Goal: Find specific page/section: Find specific page/section

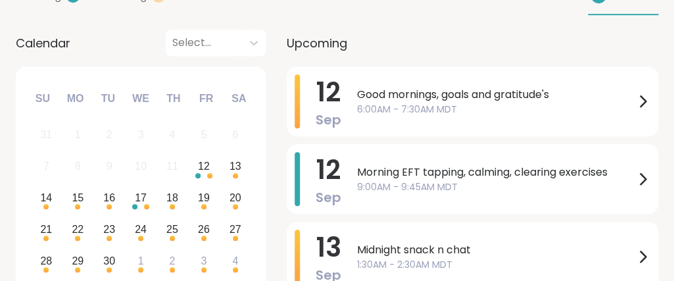
scroll to position [213, 0]
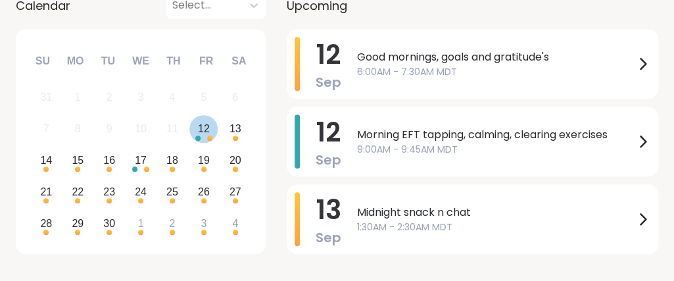
click at [203, 135] on div "12" at bounding box center [204, 129] width 12 height 18
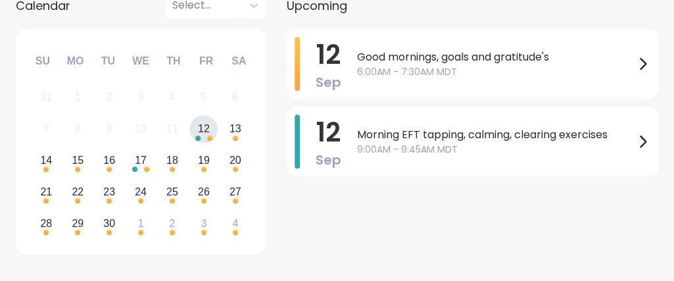
click at [203, 135] on div "12" at bounding box center [204, 129] width 12 height 18
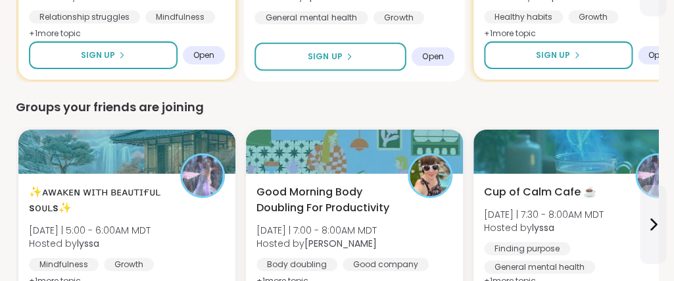
scroll to position [1208, 0]
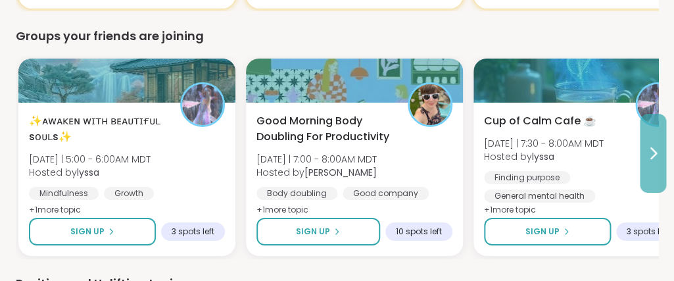
click at [645, 167] on button at bounding box center [653, 153] width 26 height 79
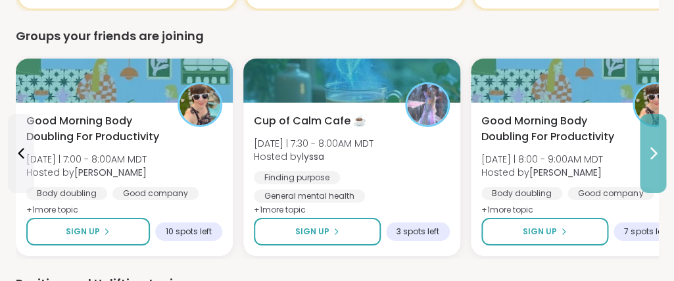
click at [645, 167] on button at bounding box center [653, 153] width 26 height 79
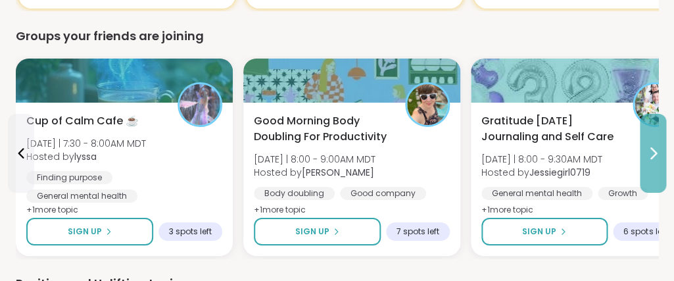
click at [645, 167] on button at bounding box center [653, 153] width 26 height 79
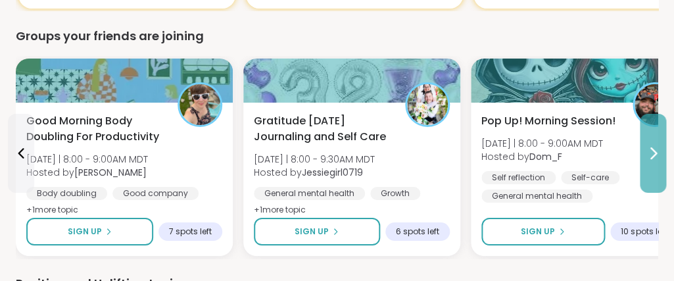
click at [645, 167] on button at bounding box center [653, 153] width 26 height 79
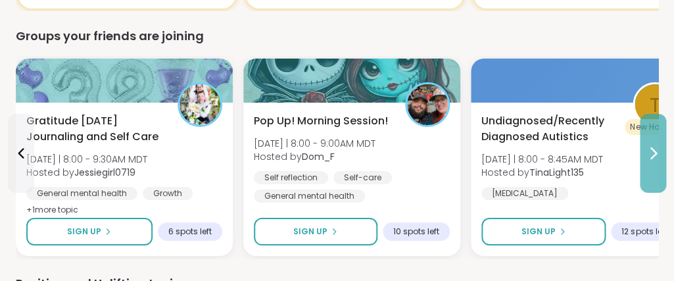
click at [645, 167] on button at bounding box center [653, 153] width 26 height 79
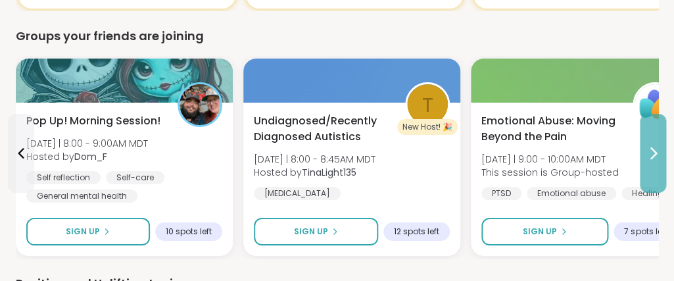
click at [645, 167] on button at bounding box center [653, 153] width 26 height 79
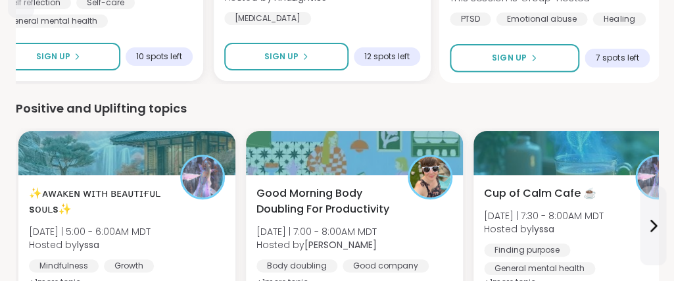
scroll to position [1421, 0]
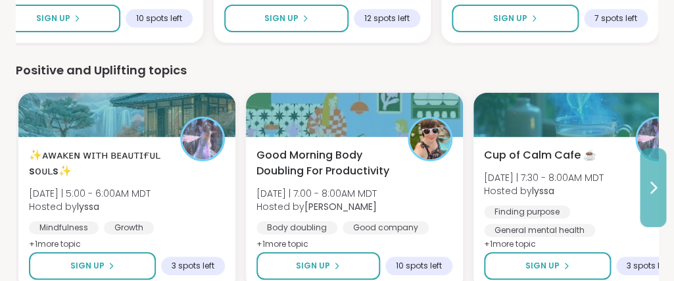
click at [651, 185] on icon at bounding box center [653, 188] width 16 height 16
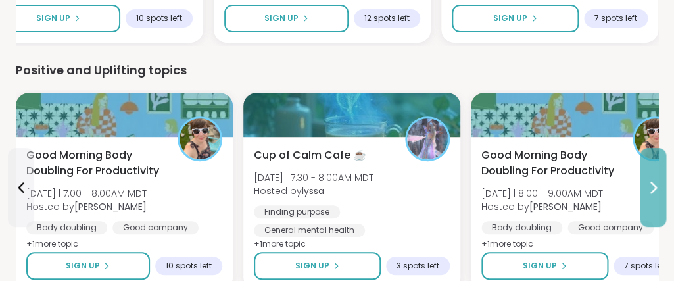
click at [651, 185] on icon at bounding box center [653, 188] width 16 height 16
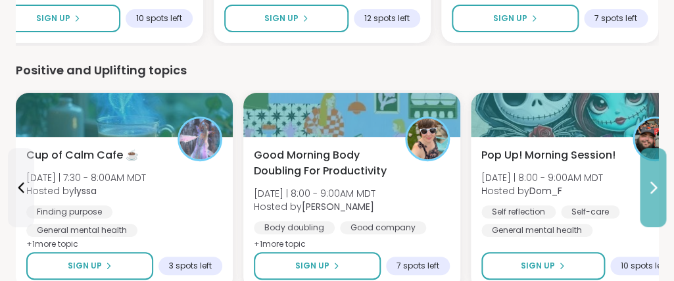
click at [651, 185] on icon at bounding box center [653, 188] width 16 height 16
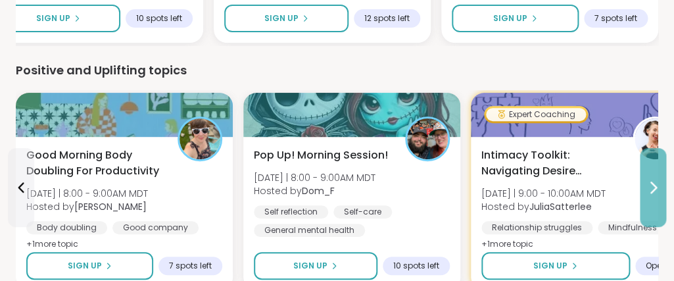
click at [651, 185] on icon at bounding box center [653, 188] width 16 height 16
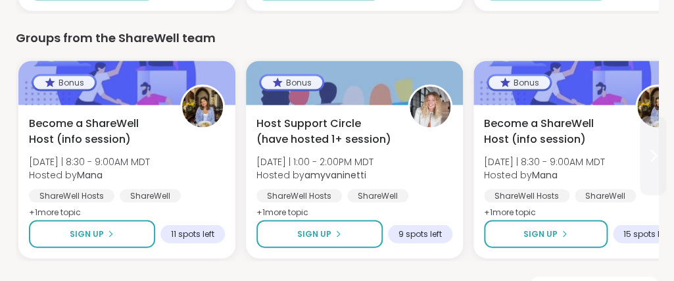
scroll to position [1983, 0]
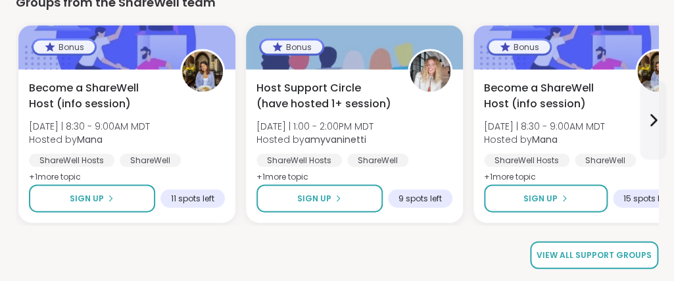
click at [639, 249] on span "View all support groups" at bounding box center [594, 255] width 115 height 12
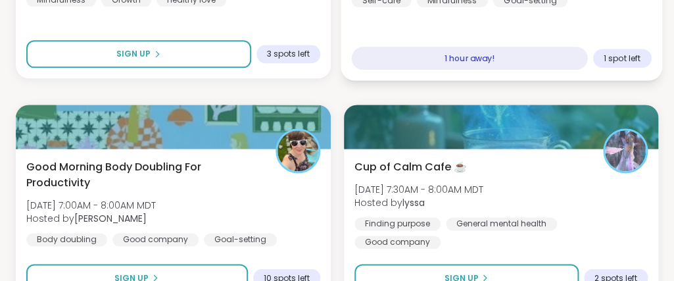
scroll to position [497, 0]
